Goal: Information Seeking & Learning: Learn about a topic

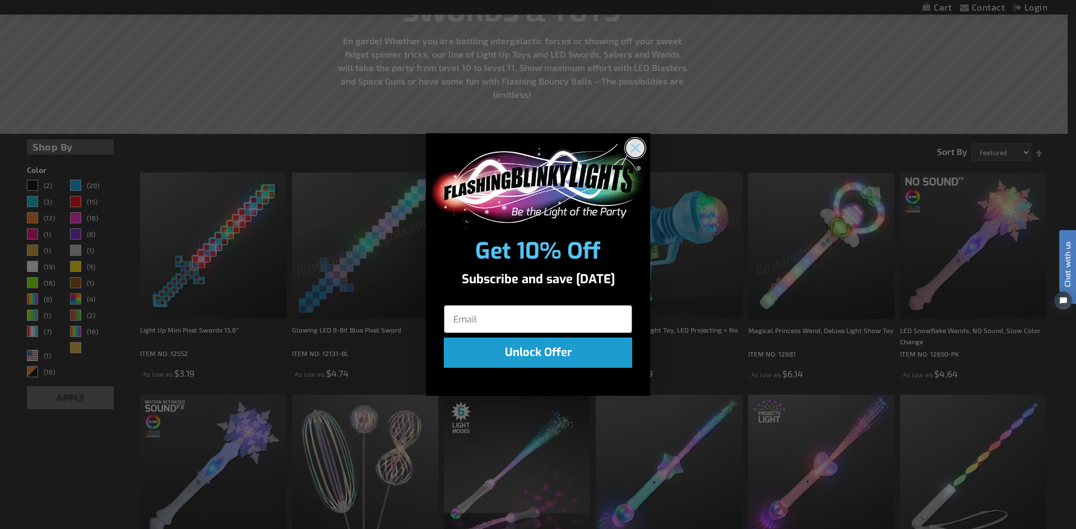
click at [636, 149] on icon "Close dialog" at bounding box center [635, 149] width 8 height 8
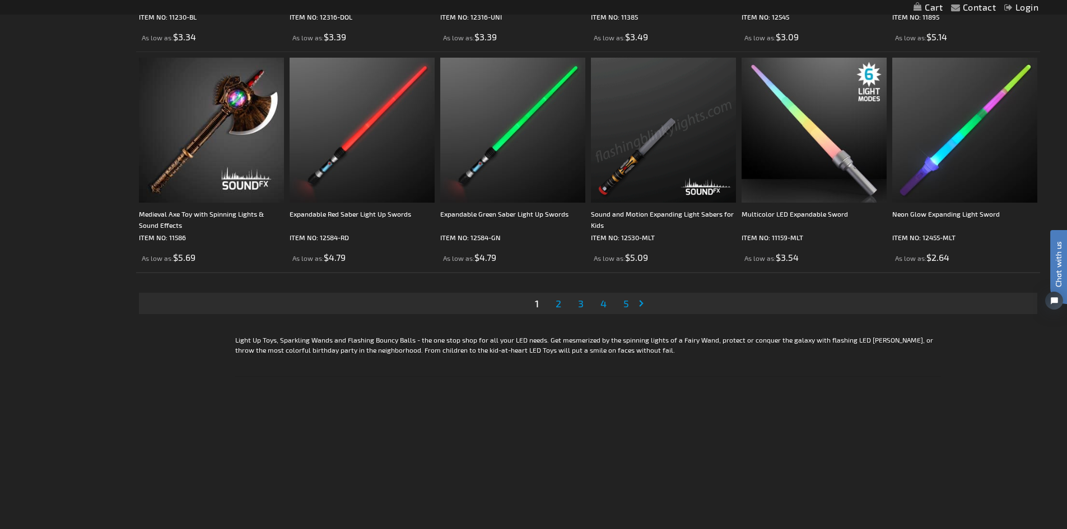
scroll to position [2297, 0]
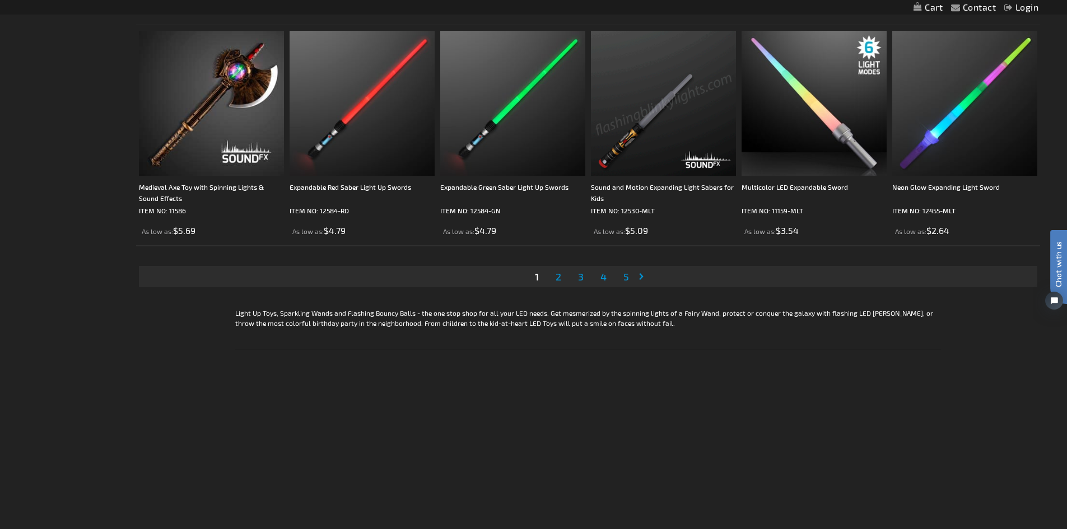
click at [559, 274] on span "2" at bounding box center [559, 277] width 6 height 12
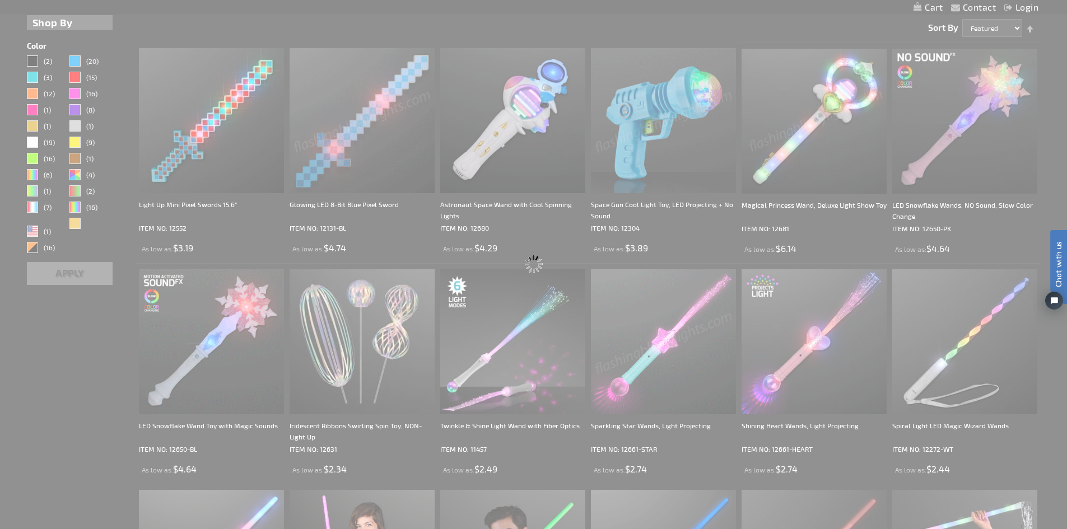
scroll to position [152, 0]
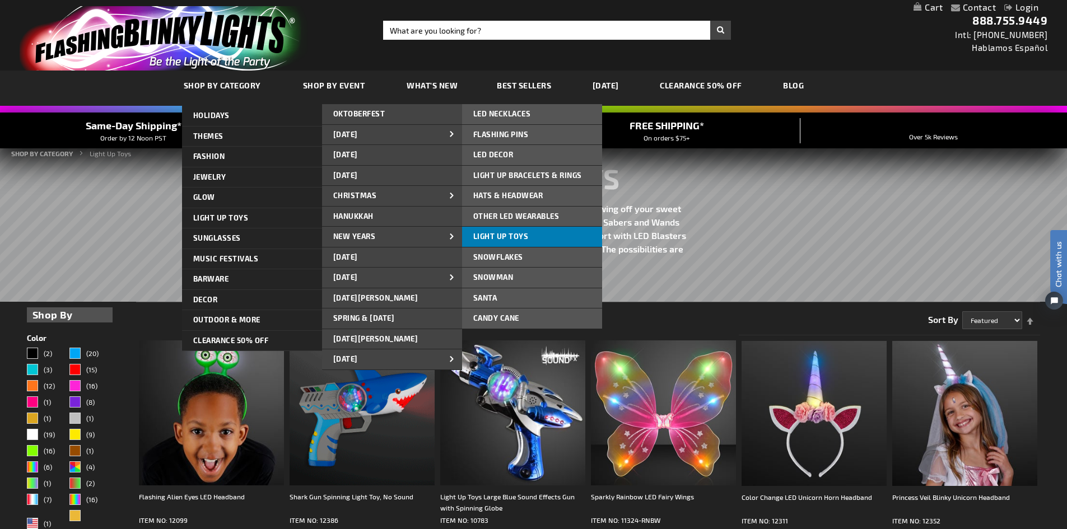
click at [487, 236] on span "Light Up Toys" at bounding box center [500, 236] width 55 height 9
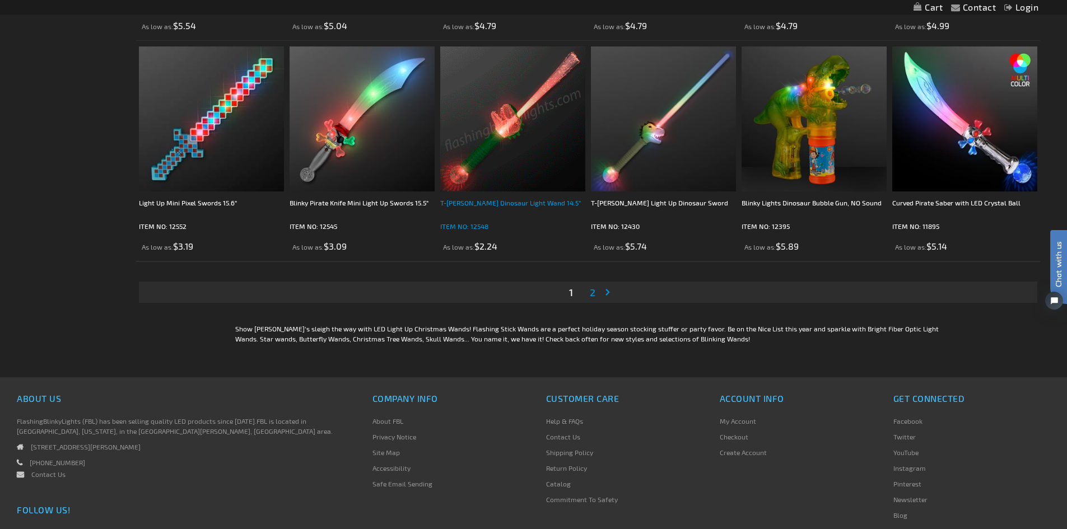
scroll to position [2185, 0]
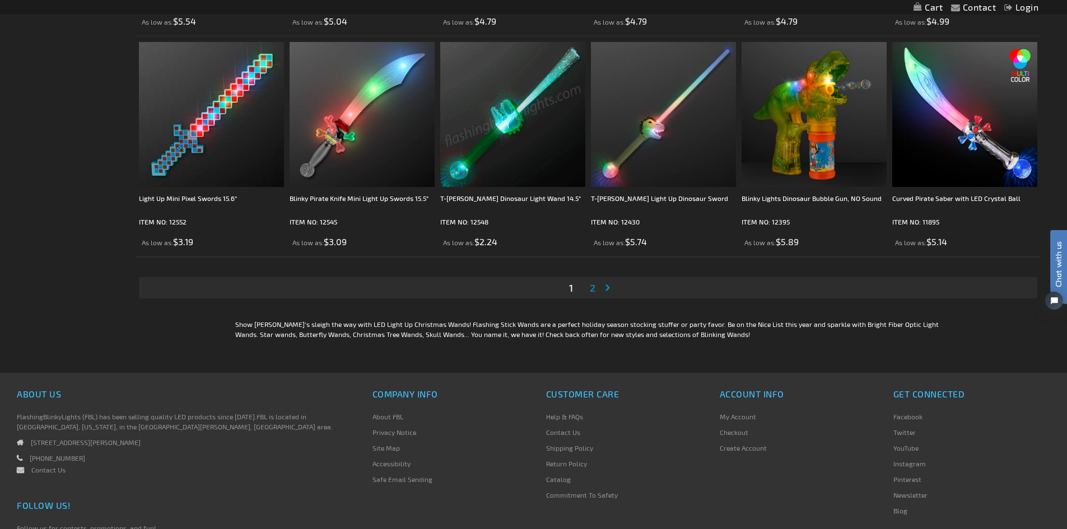
click at [590, 288] on span "2" at bounding box center [593, 288] width 6 height 12
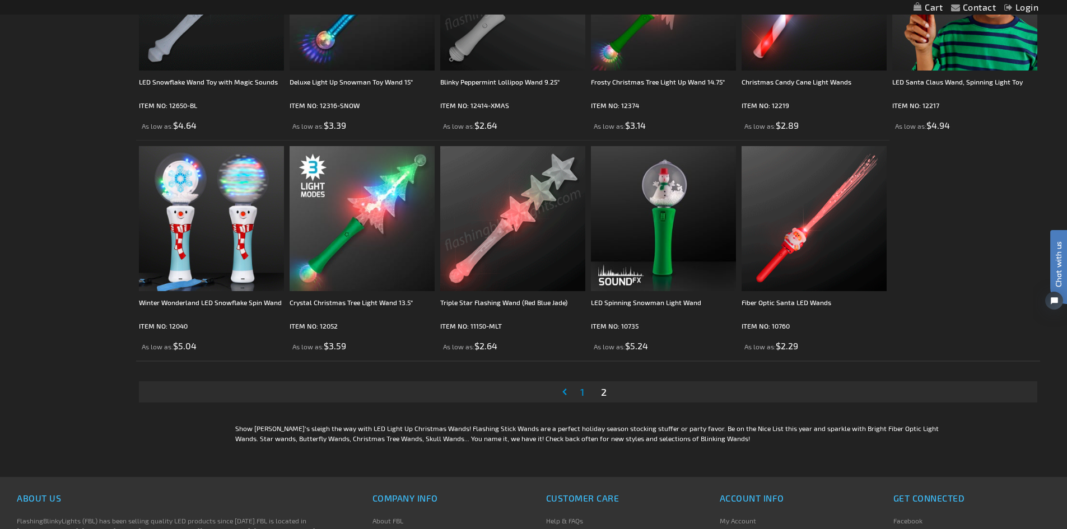
scroll to position [560, 0]
